Goal: Transaction & Acquisition: Book appointment/travel/reservation

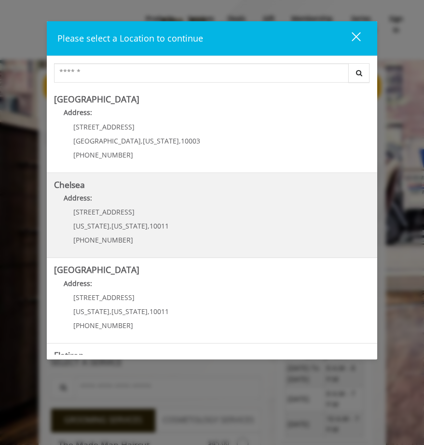
click at [122, 219] on div "169/170 W 23rd St New York , New York , 10011 (917) 639-3902" at bounding box center [114, 229] width 120 height 42
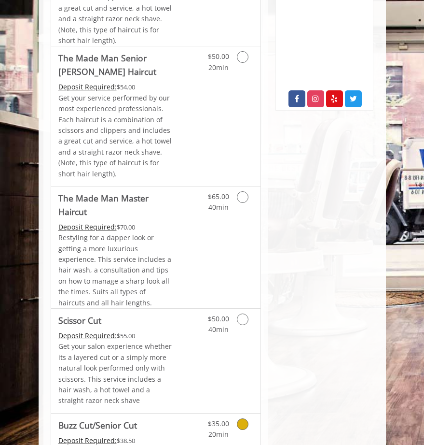
scroll to position [482, 0]
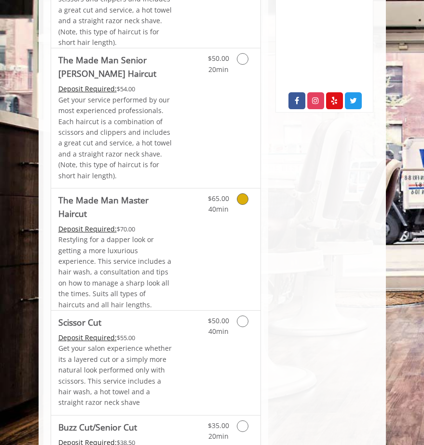
click at [244, 195] on icon "Grooming services" at bounding box center [243, 199] width 12 height 12
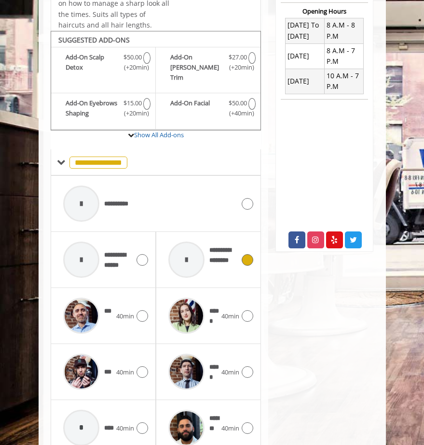
scroll to position [343, 0]
click at [252, 98] on icon "The Made Man Master Haircut Add-onS" at bounding box center [252, 104] width 7 height 12
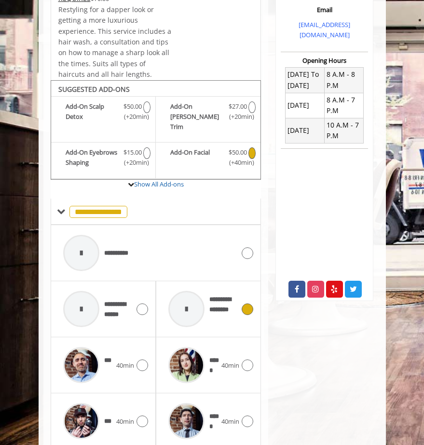
scroll to position [313, 0]
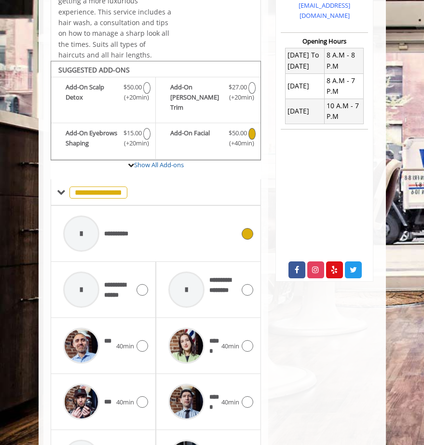
click at [248, 228] on icon at bounding box center [248, 234] width 12 height 12
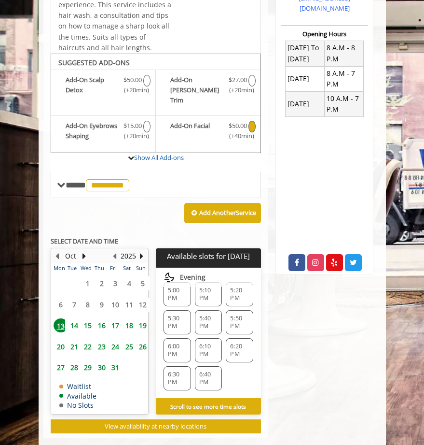
scroll to position [323, 0]
click at [208, 342] on span "6:10 PM" at bounding box center [208, 349] width 19 height 15
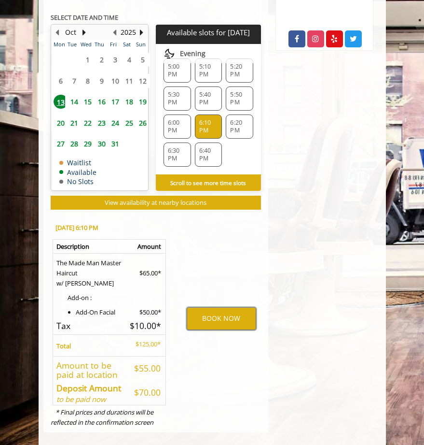
scroll to position [543, 0]
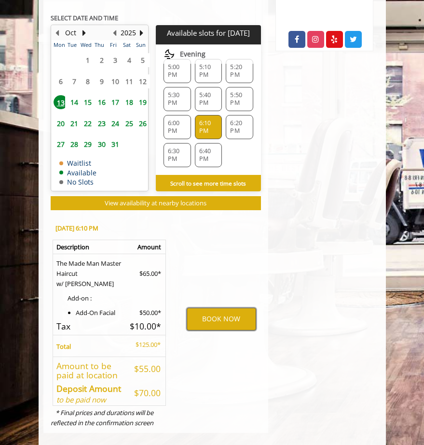
click at [218, 308] on button "BOOK NOW" at bounding box center [222, 319] width 70 height 22
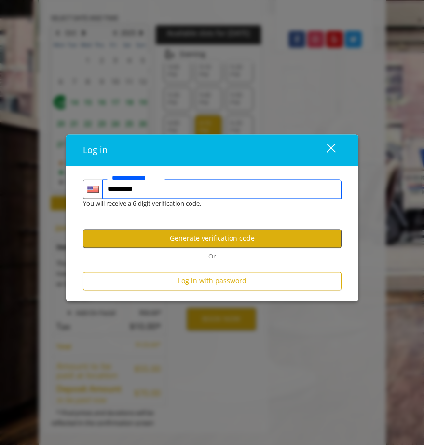
type input "**********"
click at [252, 237] on button "Generate verification code" at bounding box center [212, 238] width 259 height 19
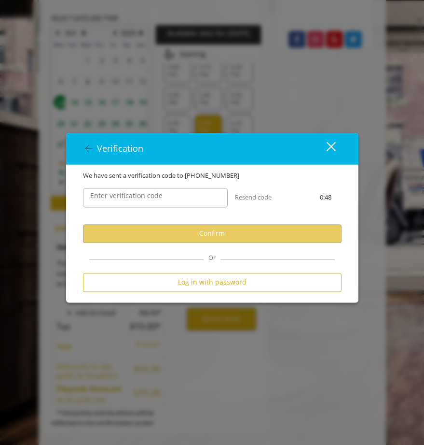
click at [150, 199] on label "Enter verification code" at bounding box center [126, 195] width 82 height 11
click at [150, 199] on input "Enter verification code" at bounding box center [155, 197] width 145 height 19
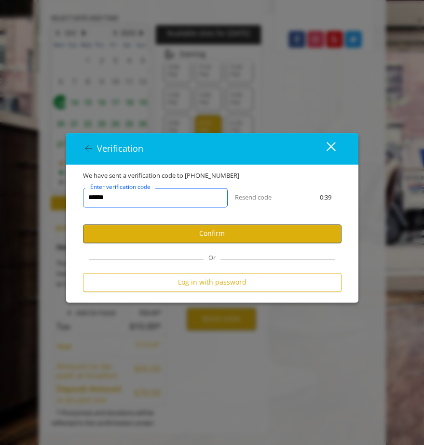
type input "******"
click at [174, 231] on button "Confirm" at bounding box center [212, 233] width 259 height 19
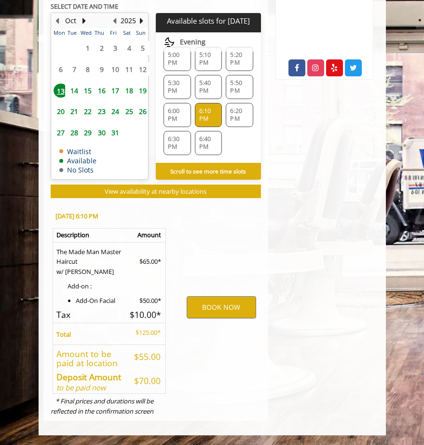
scroll to position [504, 0]
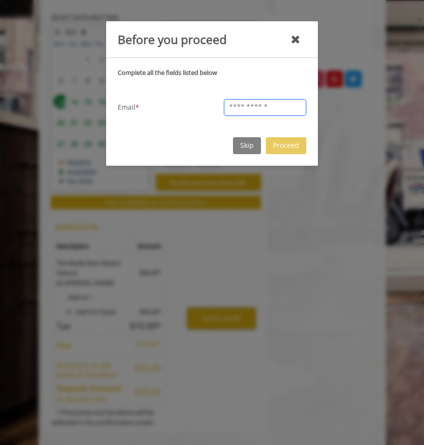
click at [267, 105] on input "text" at bounding box center [265, 107] width 83 height 17
type input "**********"
click at [289, 145] on button "Proceed" at bounding box center [286, 145] width 41 height 17
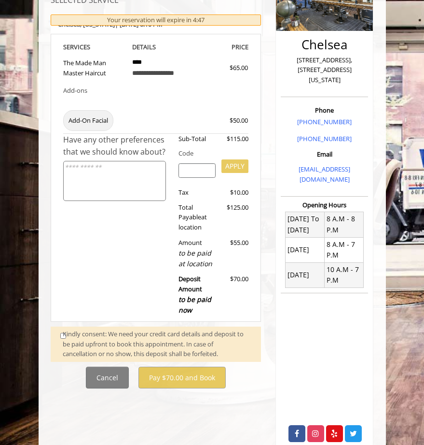
scroll to position [149, 0]
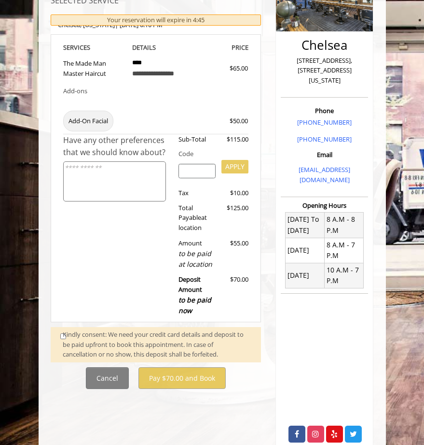
click at [64, 329] on div "Kindly consent: We need your credit card details and deposit to be paid upfront…" at bounding box center [157, 344] width 189 height 30
click at [84, 316] on div "**********" at bounding box center [156, 177] width 211 height 423
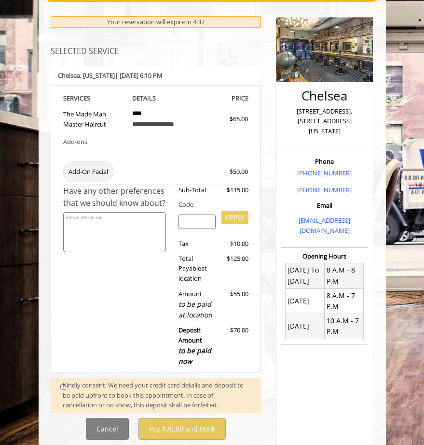
scroll to position [98, 0]
click at [195, 218] on input "search" at bounding box center [197, 221] width 37 height 14
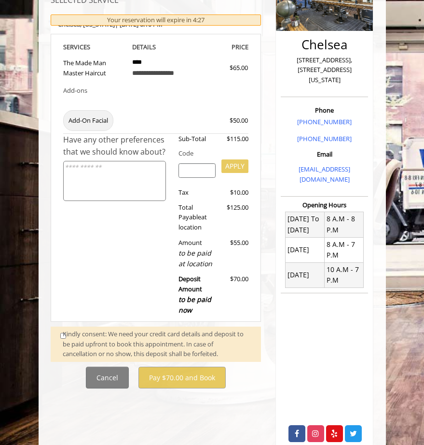
scroll to position [149, 0]
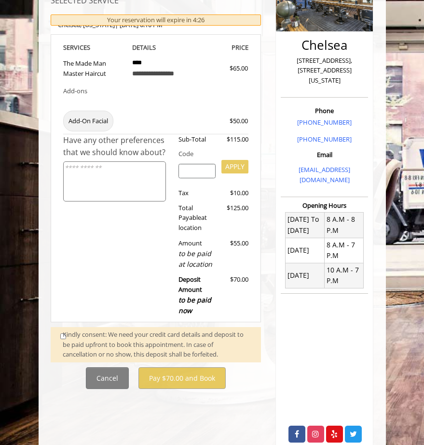
click at [112, 332] on div "Kindly consent: We need your credit card details and deposit to be paid upfront…" at bounding box center [157, 344] width 189 height 30
click at [63, 331] on div "Kindly consent: We need your credit card details and deposit to be paid upfront…" at bounding box center [157, 344] width 189 height 30
click at [63, 330] on div "Kindly consent: We need your credit card details and deposit to be paid upfront…" at bounding box center [157, 344] width 189 height 30
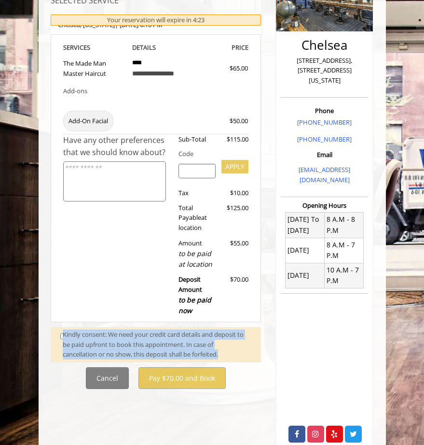
click at [63, 330] on div "Kindly consent: We need your credit card details and deposit to be paid upfront…" at bounding box center [157, 344] width 189 height 30
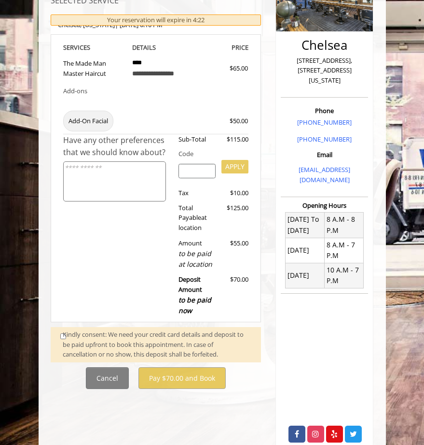
click at [63, 329] on div "Kindly consent: We need your credit card details and deposit to be paid upfront…" at bounding box center [157, 344] width 189 height 30
click at [73, 270] on div "Have any other preferences that we should know about?" at bounding box center [117, 227] width 108 height 187
click at [81, 277] on div "Have any other preferences that we should know about?" at bounding box center [117, 227] width 108 height 187
click at [194, 295] on span "to be paid now" at bounding box center [195, 305] width 33 height 20
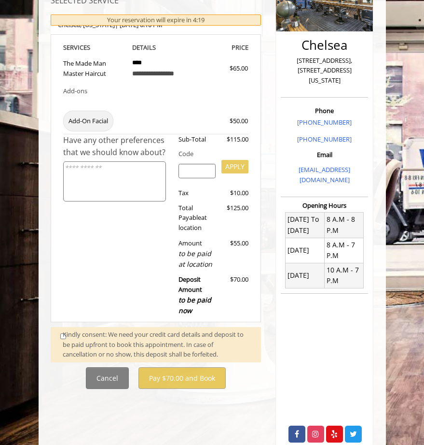
click at [195, 275] on b "Deposit Amount to be paid now" at bounding box center [195, 295] width 33 height 40
click at [191, 280] on b "Deposit Amount to be paid now" at bounding box center [195, 295] width 33 height 40
click at [235, 274] on div "$70.00" at bounding box center [236, 295] width 26 height 42
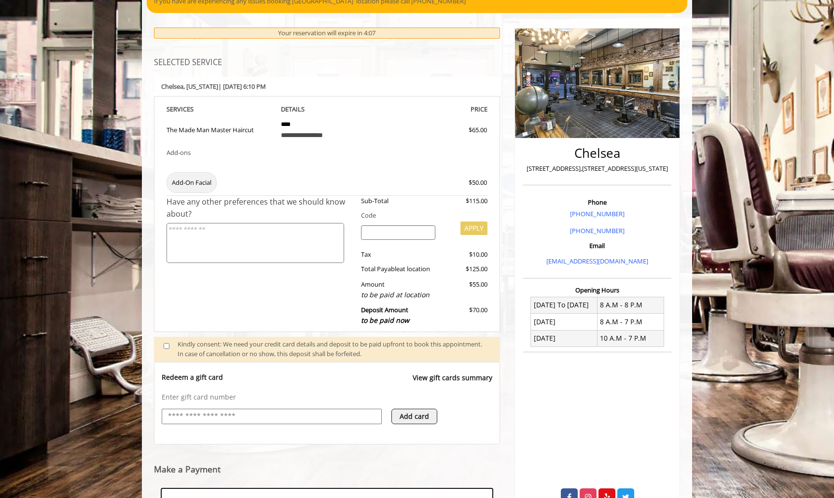
scroll to position [92, 0]
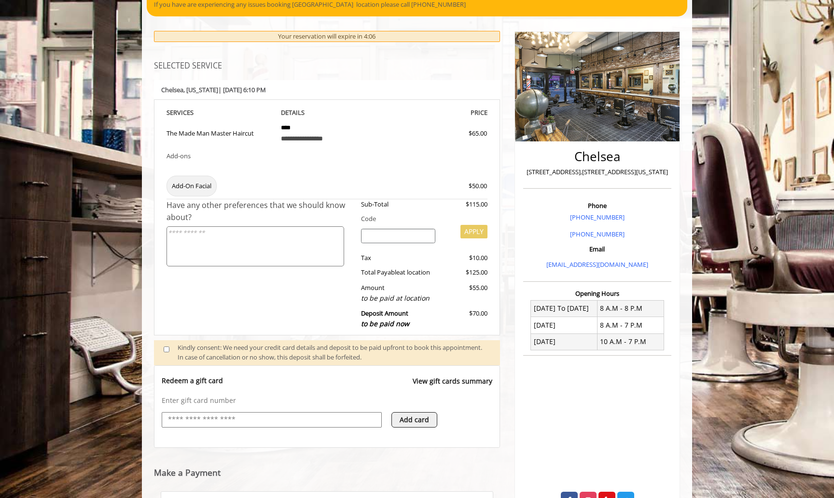
click at [231, 418] on input "text" at bounding box center [272, 420] width 210 height 12
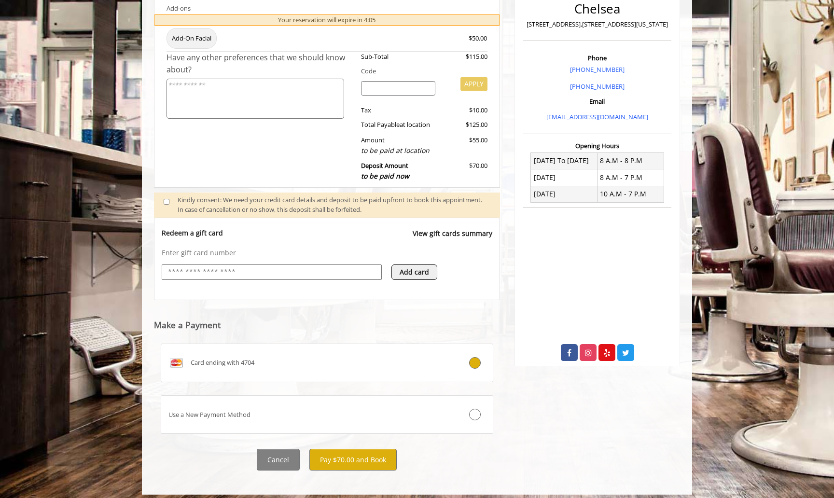
scroll to position [239, 0]
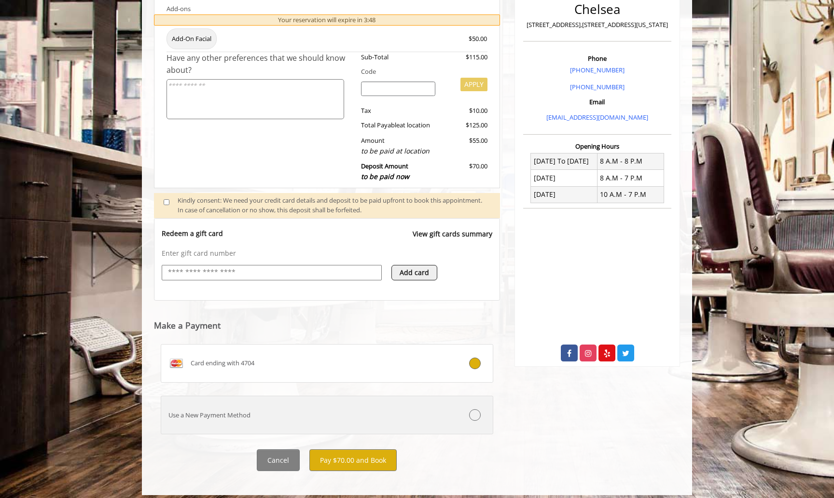
click at [424, 412] on div at bounding box center [464, 415] width 55 height 12
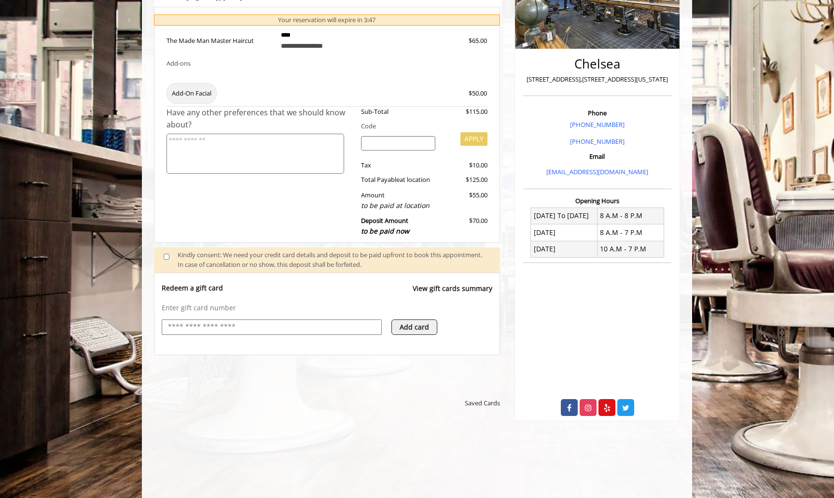
click at [253, 323] on input "text" at bounding box center [272, 328] width 210 height 12
type input "**********"
click at [419, 322] on button "Add card" at bounding box center [415, 327] width 46 height 15
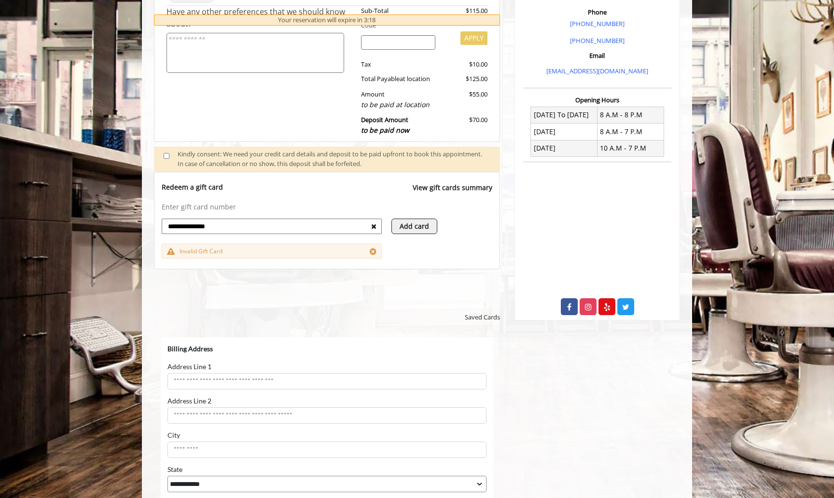
scroll to position [268, 0]
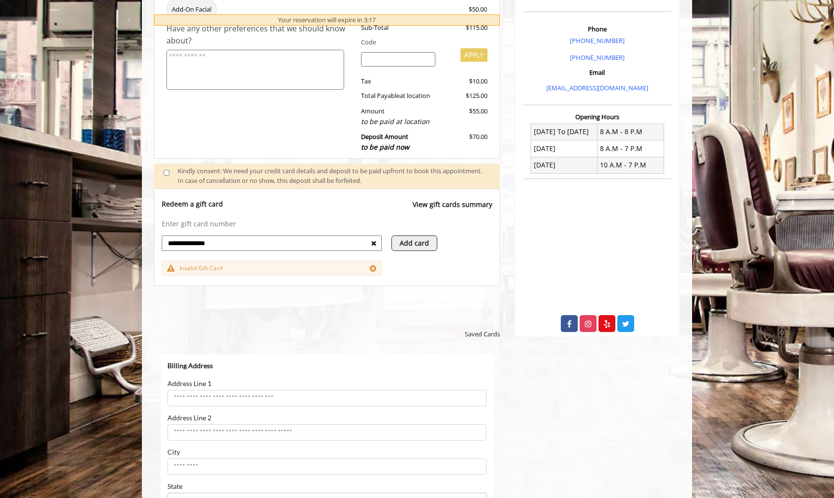
click at [377, 240] on icon at bounding box center [373, 243] width 5 height 7
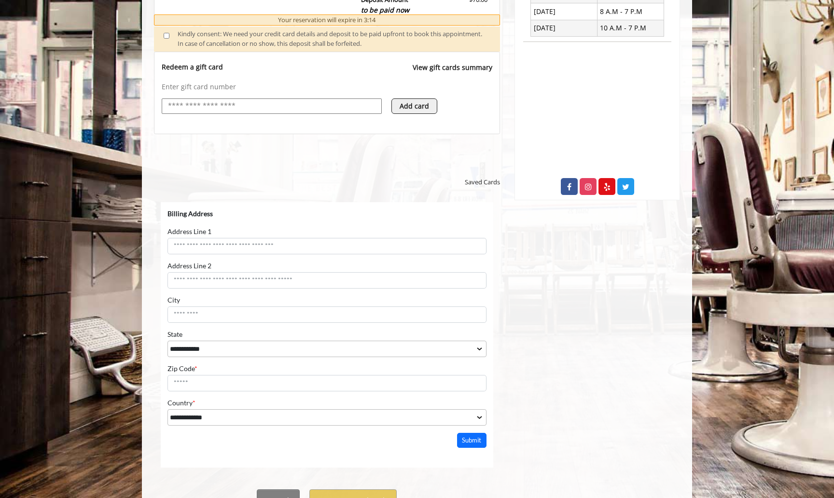
scroll to position [432, 0]
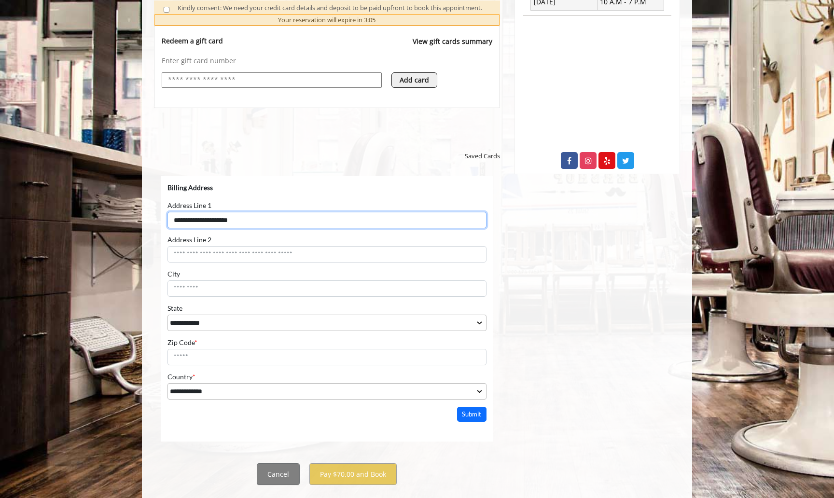
type input "**********"
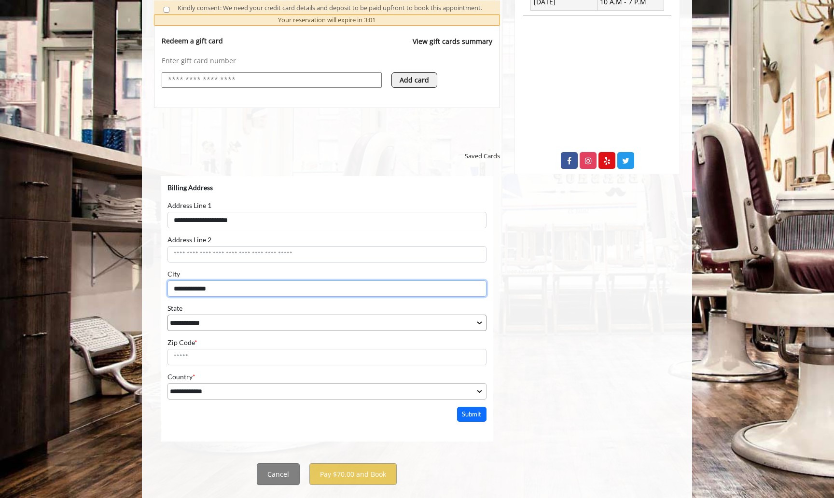
type input "**********"
select select "**"
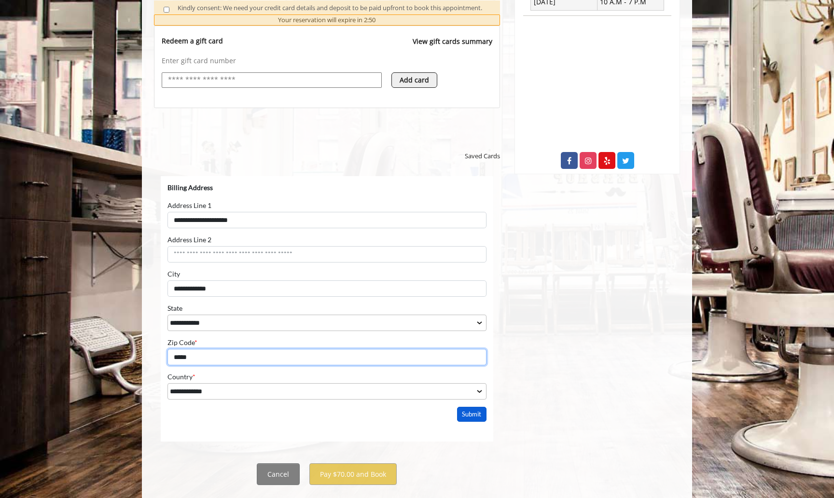
type input "*****"
click at [424, 417] on button "Submit" at bounding box center [472, 414] width 30 height 15
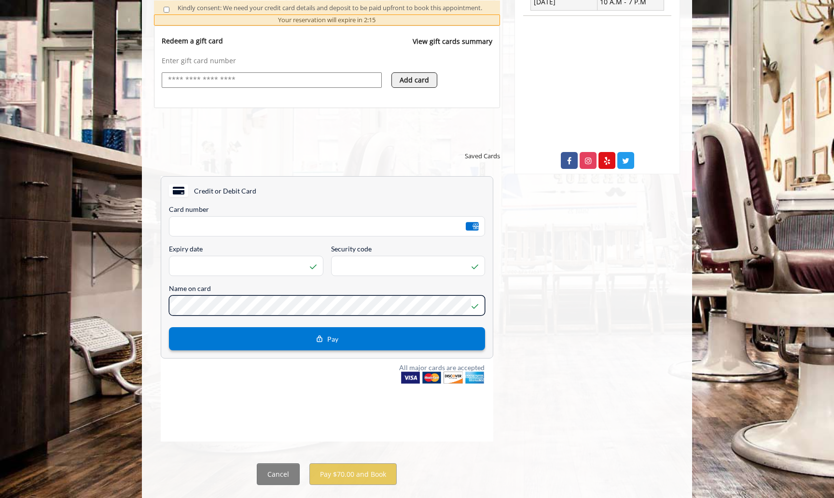
click at [330, 337] on span "Pay" at bounding box center [332, 339] width 11 height 8
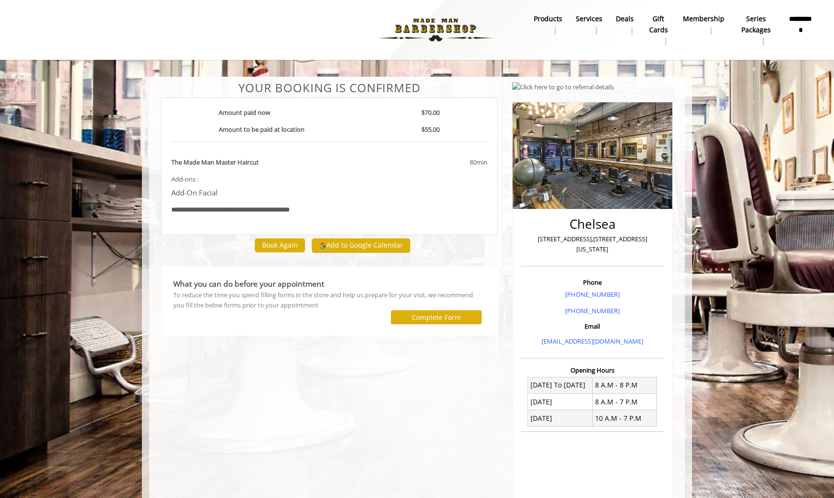
click at [358, 244] on button "Add to Google Calendar" at bounding box center [361, 245] width 98 height 14
